Goal: Task Accomplishment & Management: Manage account settings

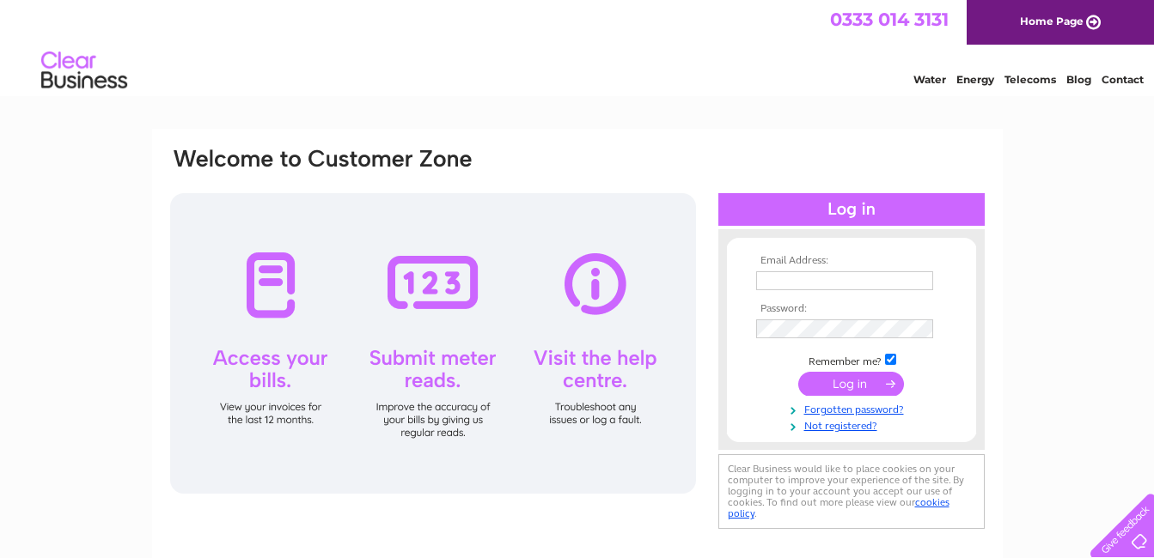
type input "jamaliannay@live.co.uk"
click at [843, 386] on input "submit" at bounding box center [851, 384] width 106 height 24
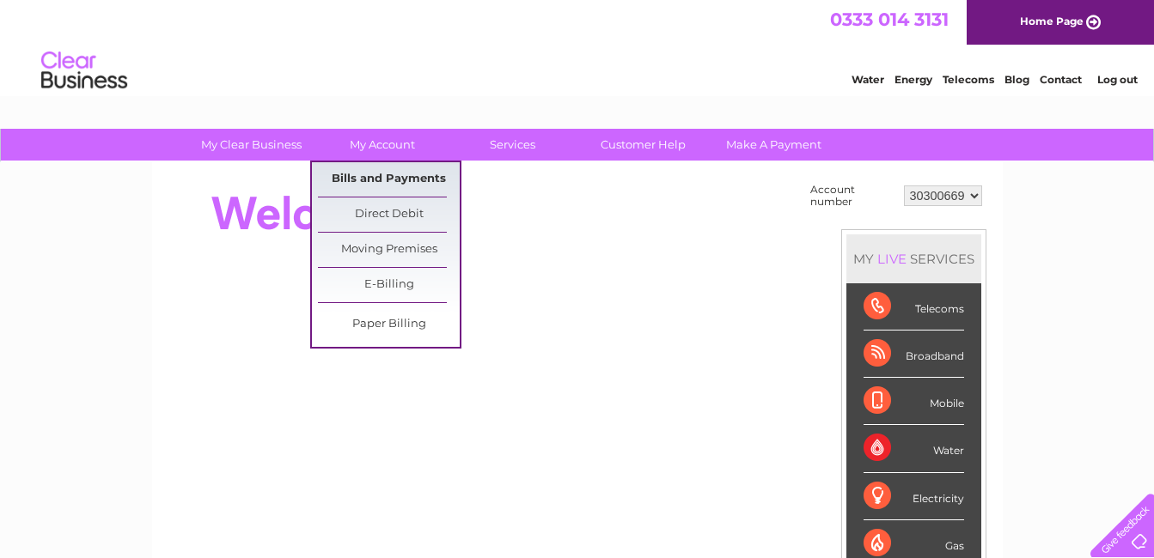
click at [368, 181] on link "Bills and Payments" at bounding box center [389, 179] width 142 height 34
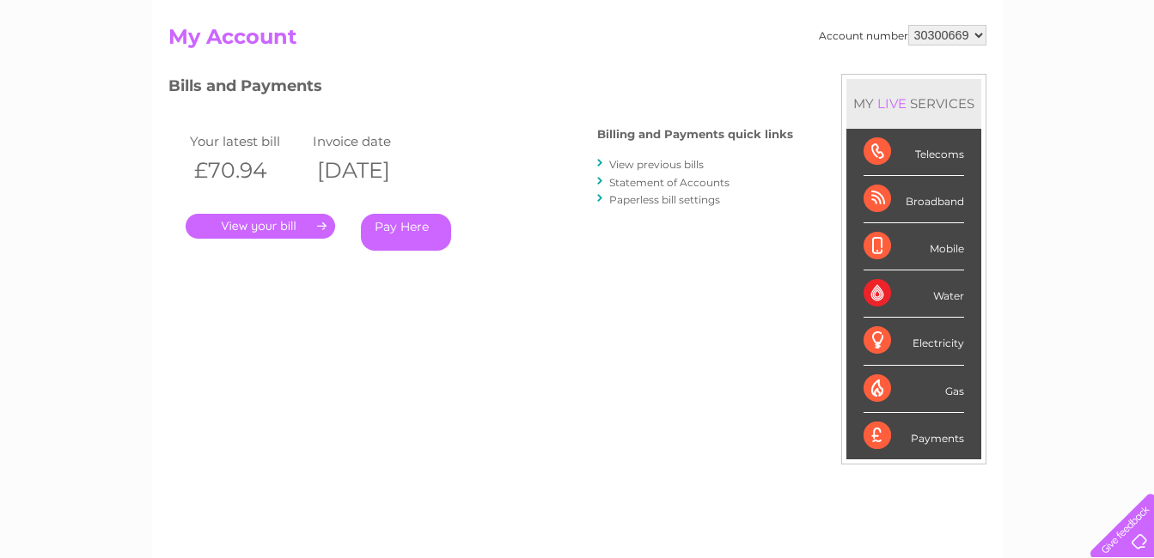
scroll to position [258, 0]
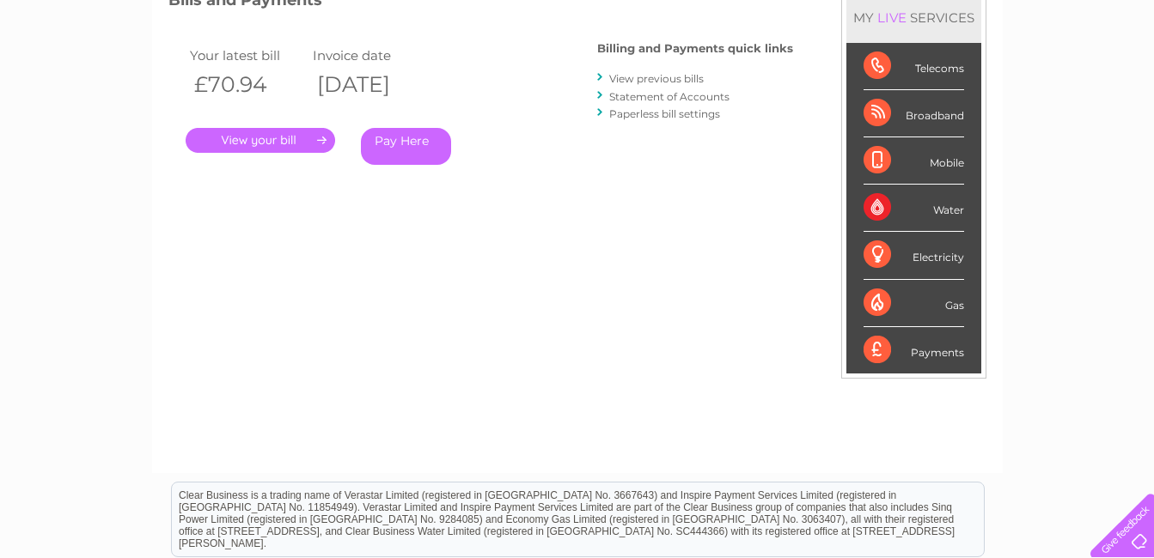
click at [940, 307] on div "Gas" at bounding box center [913, 303] width 100 height 47
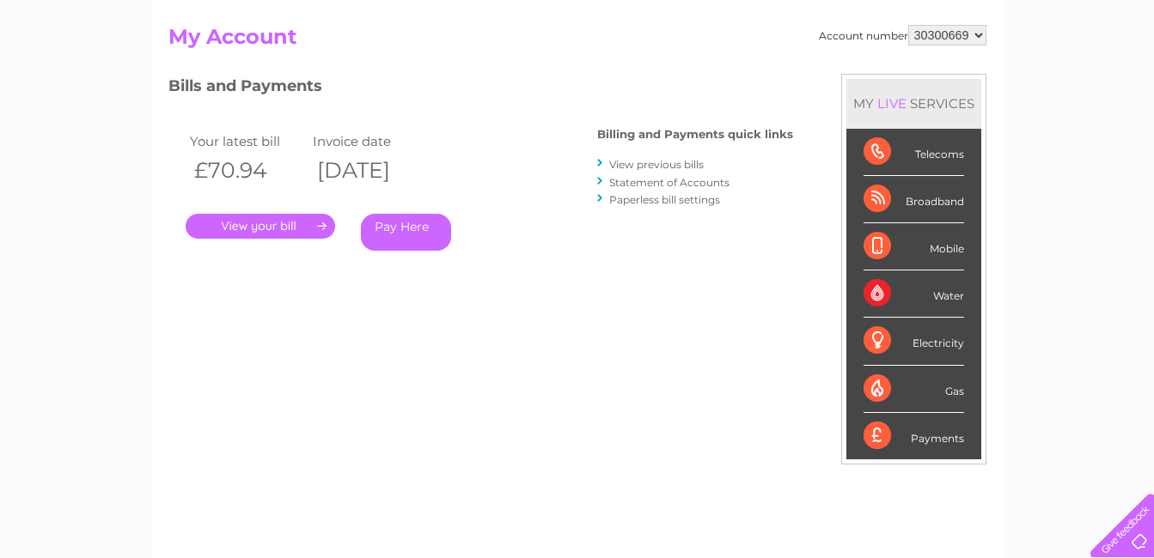
scroll to position [0, 0]
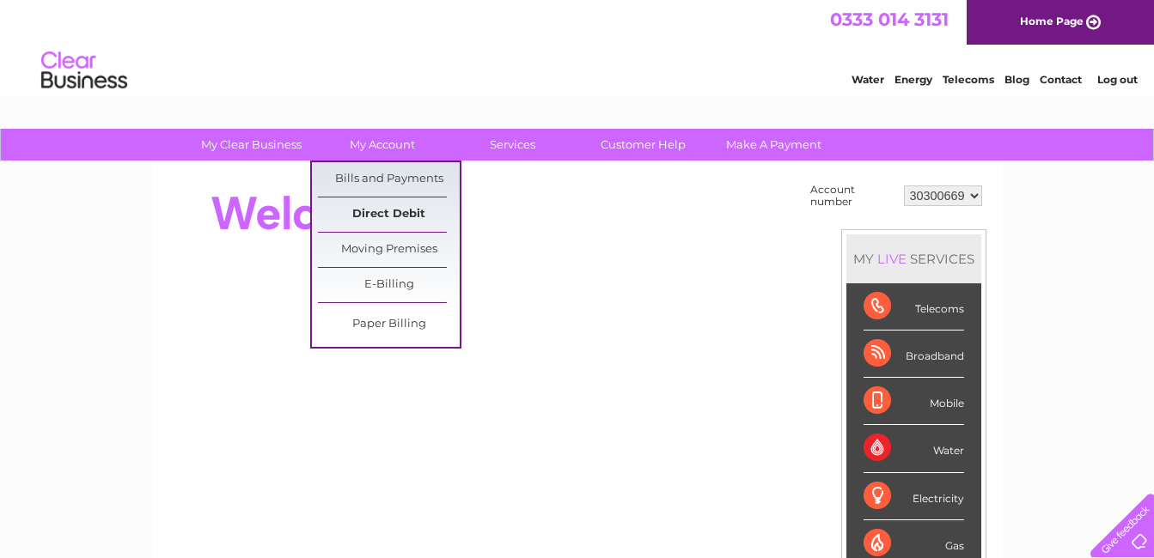
click at [386, 218] on link "Direct Debit" at bounding box center [389, 215] width 142 height 34
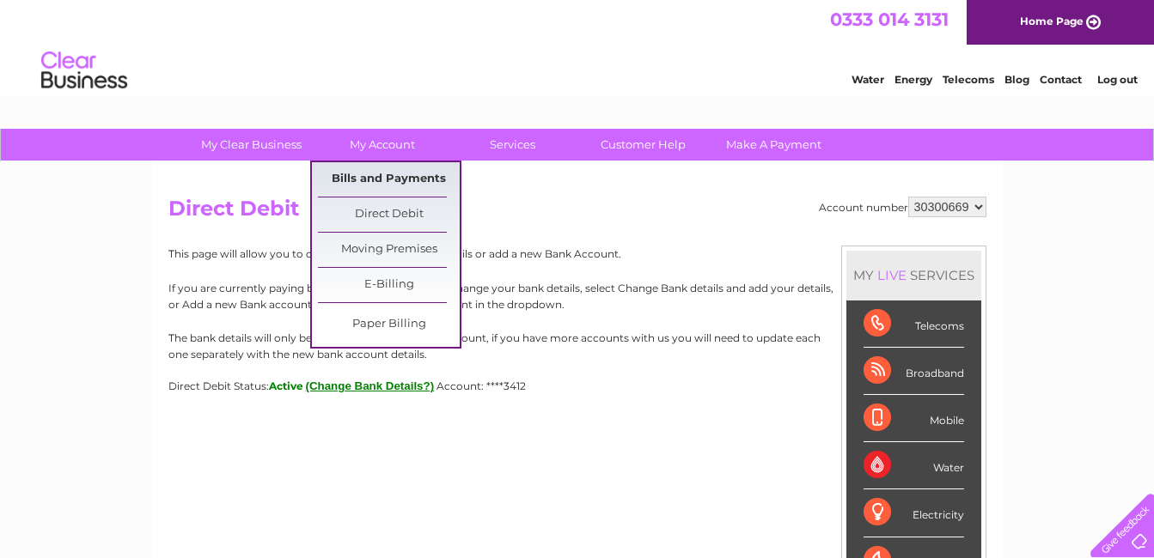
click at [372, 180] on link "Bills and Payments" at bounding box center [389, 179] width 142 height 34
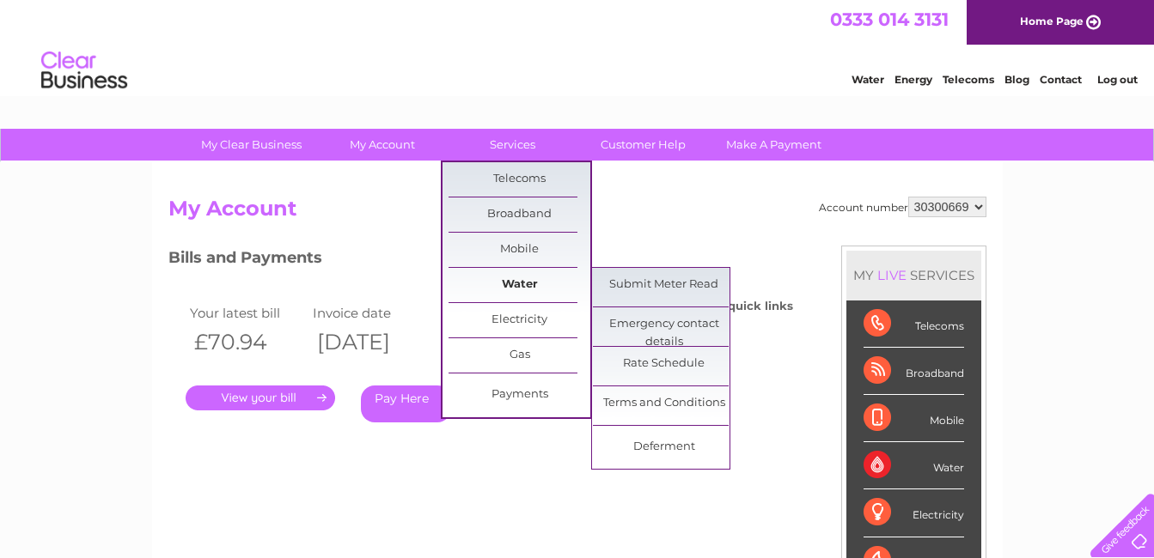
click at [521, 283] on link "Water" at bounding box center [519, 285] width 142 height 34
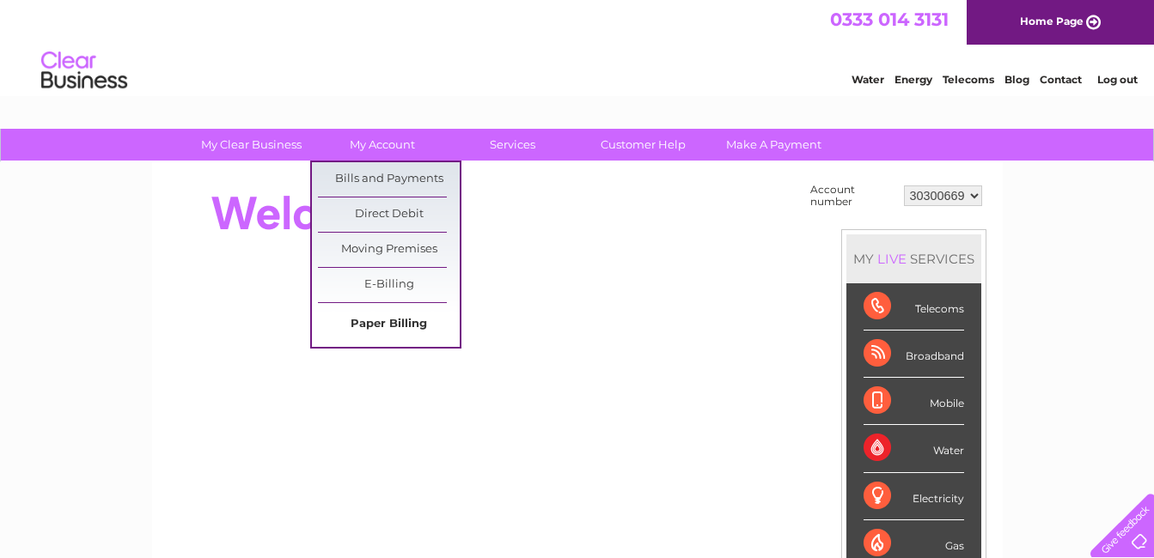
click at [389, 332] on link "Paper Billing" at bounding box center [389, 324] width 142 height 34
click at [388, 326] on link "Paper Billing" at bounding box center [389, 324] width 142 height 34
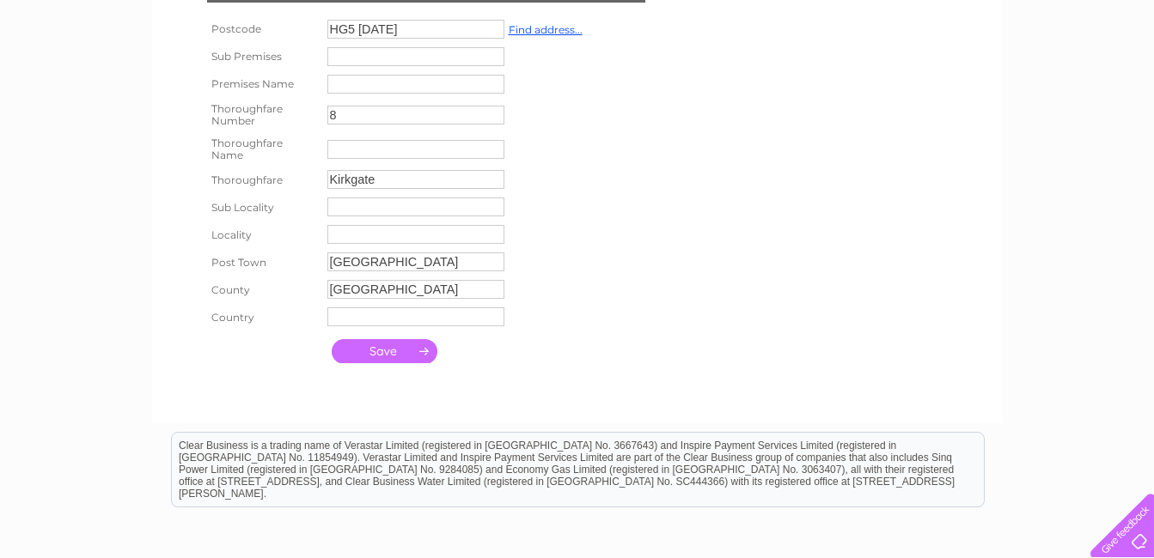
scroll to position [40, 0]
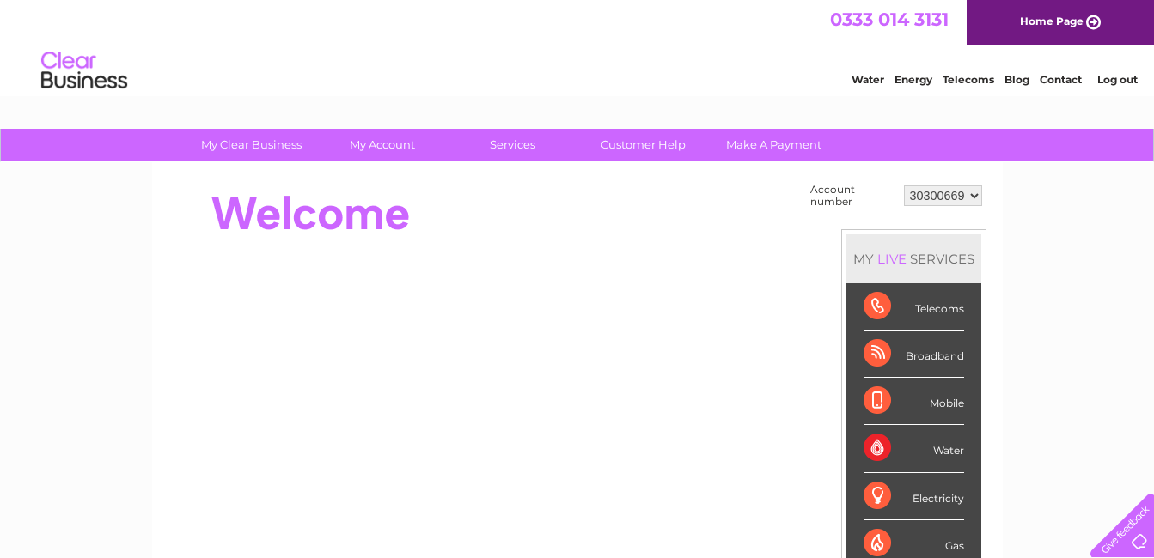
click at [971, 194] on select "30300669" at bounding box center [943, 196] width 78 height 21
click at [916, 197] on select "30300669" at bounding box center [943, 196] width 78 height 21
drag, startPoint x: 910, startPoint y: 197, endPoint x: 937, endPoint y: 199, distance: 27.6
click at [937, 199] on select "30300669" at bounding box center [943, 196] width 78 height 21
click at [922, 192] on select "30300669" at bounding box center [943, 196] width 78 height 21
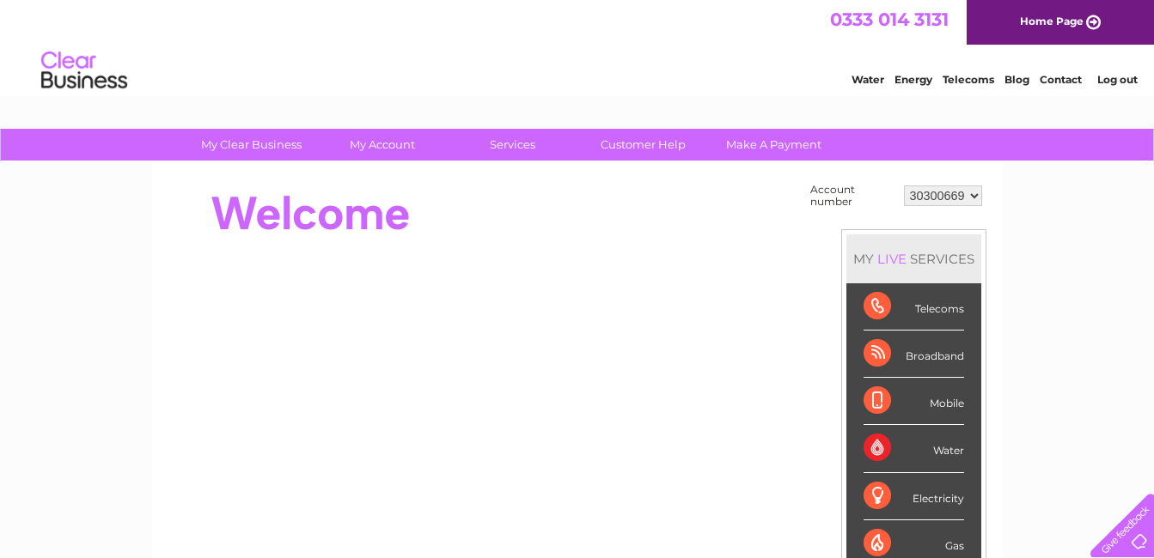
click at [975, 198] on select "30300669" at bounding box center [943, 196] width 78 height 21
click at [904, 186] on select "30300669" at bounding box center [943, 196] width 78 height 21
